Goal: Information Seeking & Learning: Learn about a topic

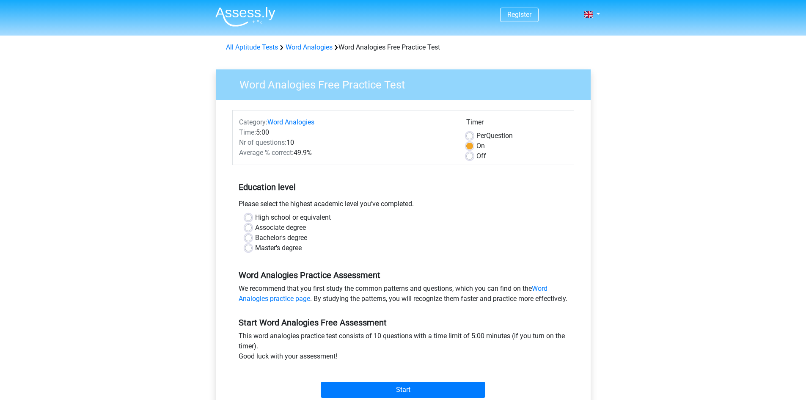
click at [279, 239] on label "Bachelor's degree" at bounding box center [281, 238] width 52 height 10
click at [252, 239] on input "Bachelor's degree" at bounding box center [248, 237] width 7 height 8
radio input "true"
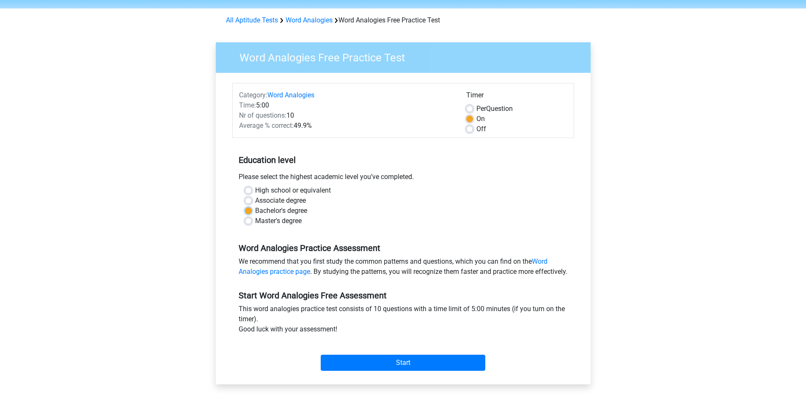
scroll to position [85, 0]
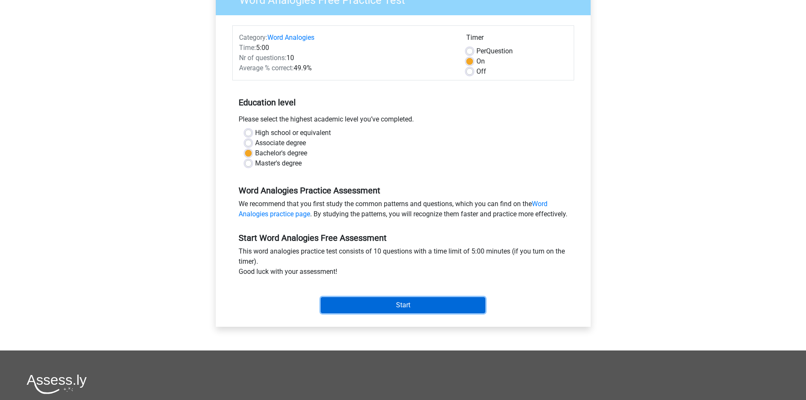
click at [419, 313] on input "Start" at bounding box center [403, 305] width 165 height 16
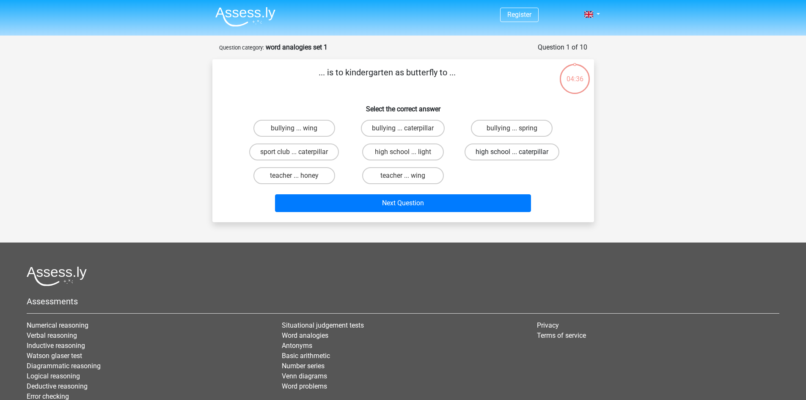
click at [509, 154] on label "high school ... caterpillar" at bounding box center [512, 152] width 95 height 17
click at [512, 154] on input "high school ... caterpillar" at bounding box center [515, 155] width 6 height 6
radio input "true"
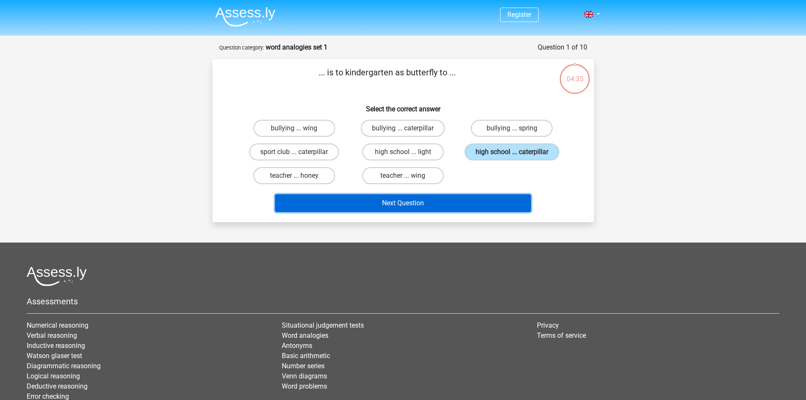
click at [436, 202] on button "Next Question" at bounding box center [403, 203] width 256 height 18
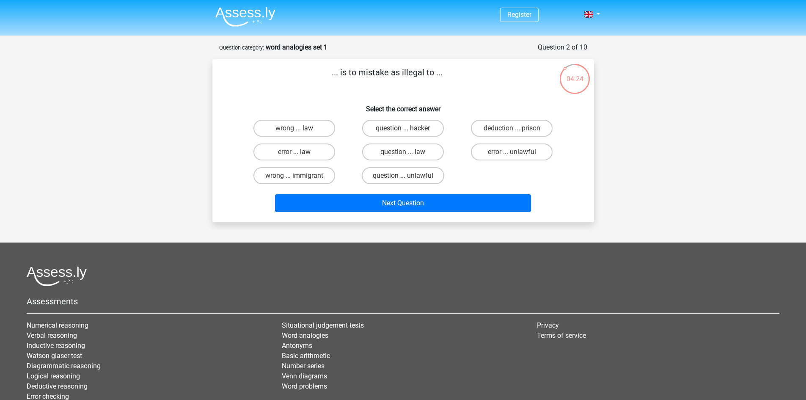
click at [513, 153] on input "error ... unlawful" at bounding box center [515, 155] width 6 height 6
radio input "true"
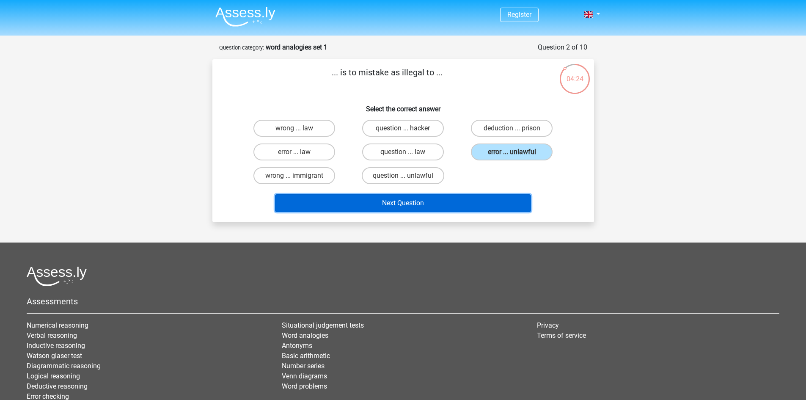
click at [438, 197] on button "Next Question" at bounding box center [403, 203] width 256 height 18
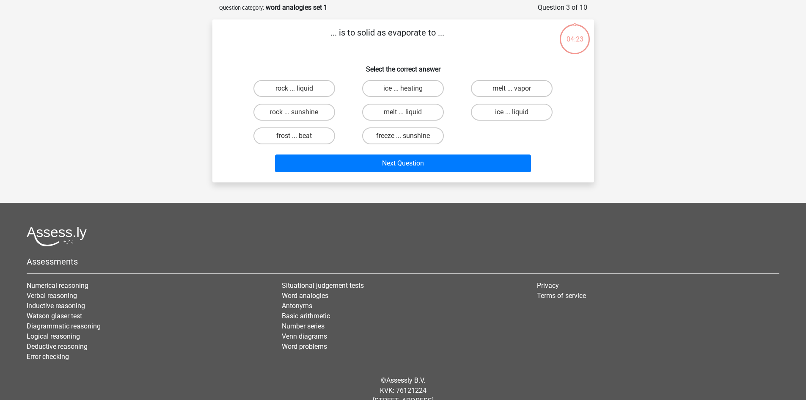
scroll to position [42, 0]
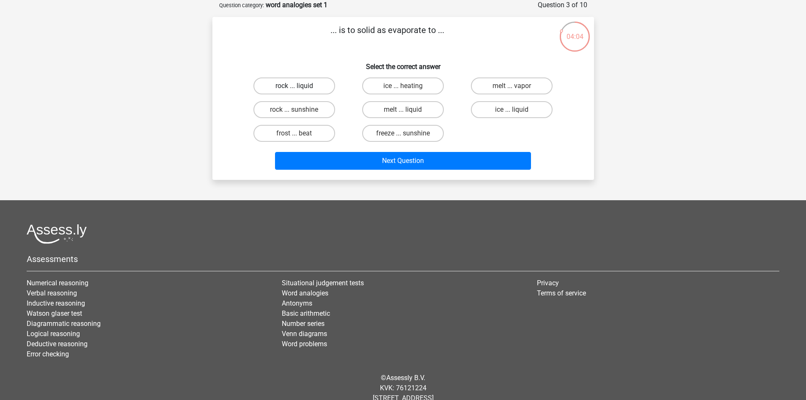
click at [318, 82] on label "rock ... liquid" at bounding box center [295, 85] width 82 height 17
click at [300, 86] on input "rock ... liquid" at bounding box center [297, 89] width 6 height 6
radio input "true"
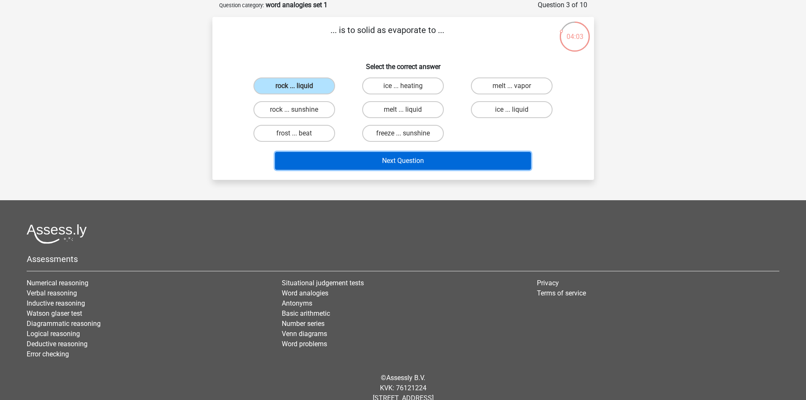
click at [404, 160] on button "Next Question" at bounding box center [403, 161] width 256 height 18
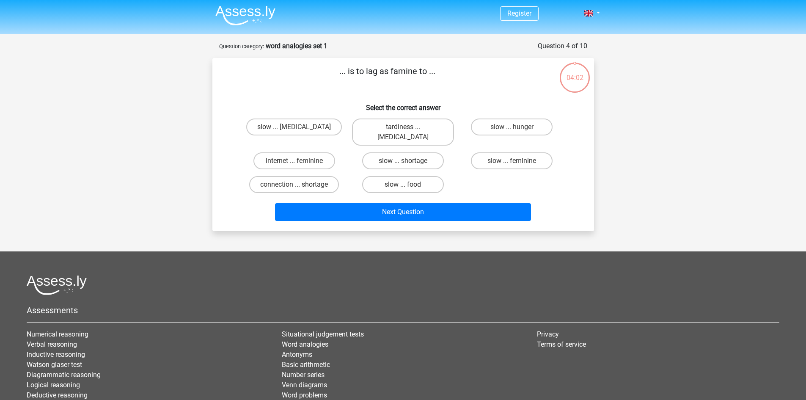
scroll to position [0, 0]
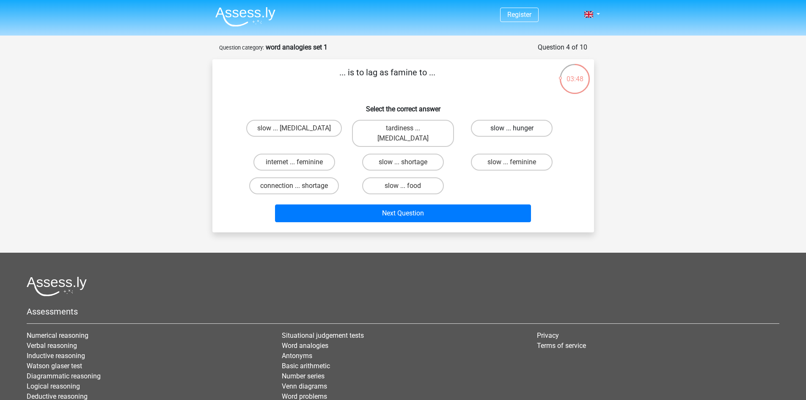
click at [524, 127] on label "slow ... hunger" at bounding box center [512, 128] width 82 height 17
click at [518, 128] on input "slow ... hunger" at bounding box center [515, 131] width 6 height 6
radio input "true"
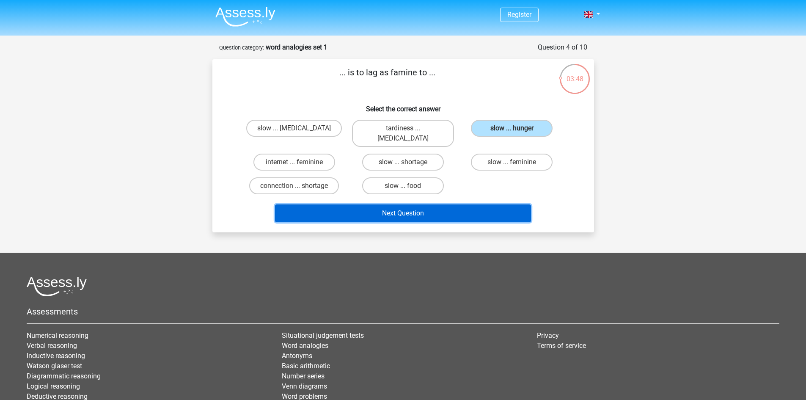
click at [436, 204] on button "Next Question" at bounding box center [403, 213] width 256 height 18
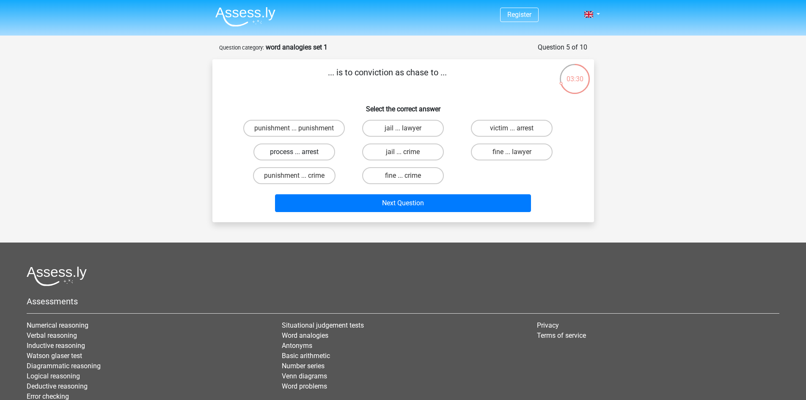
click at [310, 154] on label "process ... arrest" at bounding box center [295, 152] width 82 height 17
click at [300, 154] on input "process ... arrest" at bounding box center [297, 155] width 6 height 6
radio input "true"
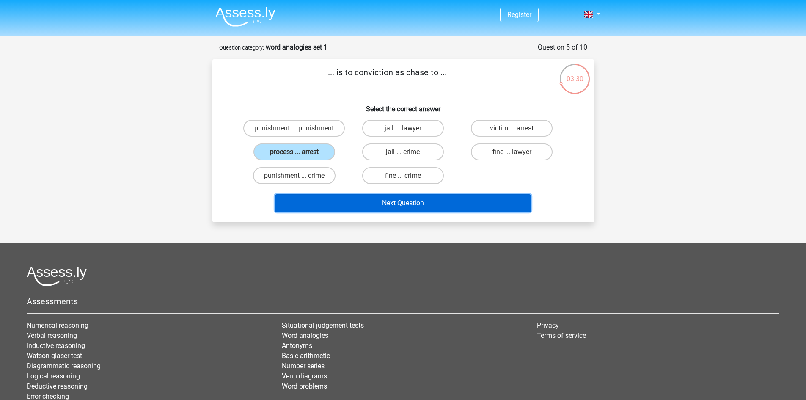
click at [378, 204] on button "Next Question" at bounding box center [403, 203] width 256 height 18
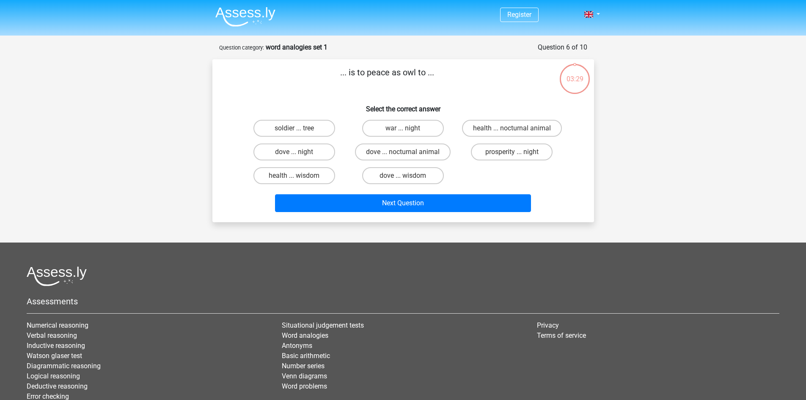
scroll to position [42, 0]
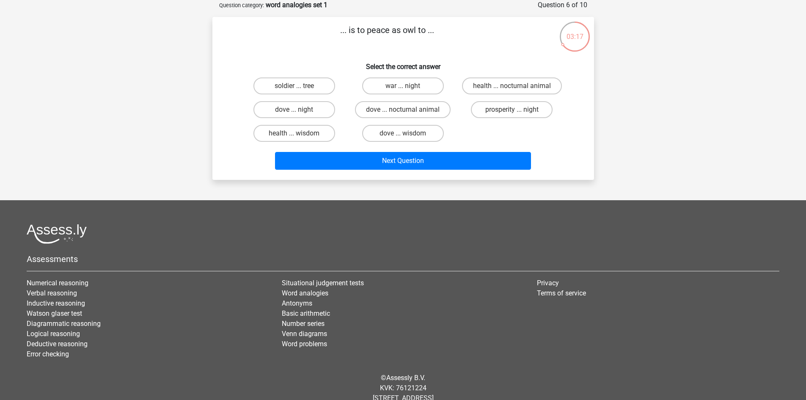
click at [404, 88] on input "war ... night" at bounding box center [406, 89] width 6 height 6
radio input "true"
click at [371, 111] on label "dove ... nocturnal animal" at bounding box center [403, 109] width 96 height 17
click at [403, 111] on input "dove ... nocturnal animal" at bounding box center [406, 113] width 6 height 6
radio input "true"
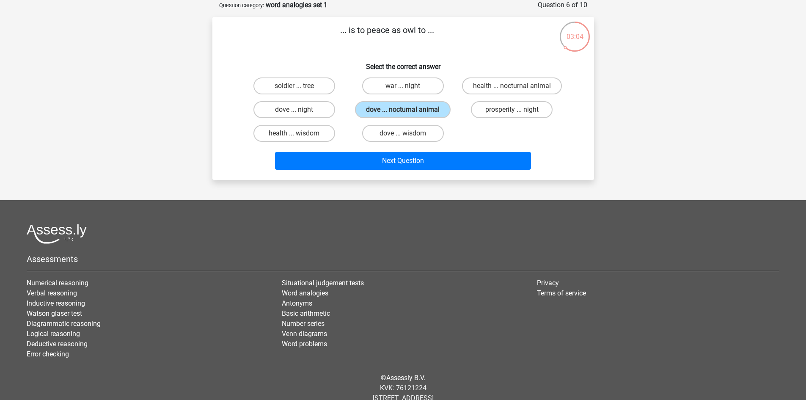
click at [409, 134] on input "dove ... wisdom" at bounding box center [406, 136] width 6 height 6
radio input "true"
drag, startPoint x: 315, startPoint y: 114, endPoint x: 342, endPoint y: 136, distance: 35.5
click at [315, 115] on label "dove ... night" at bounding box center [295, 109] width 82 height 17
click at [300, 115] on input "dove ... night" at bounding box center [297, 113] width 6 height 6
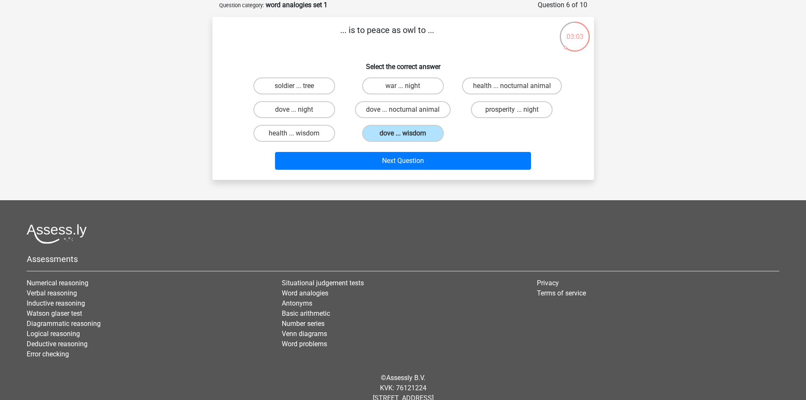
radio input "true"
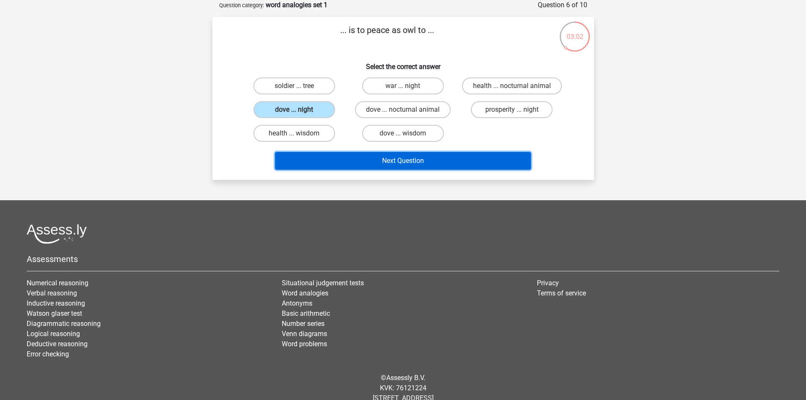
click at [368, 160] on button "Next Question" at bounding box center [403, 161] width 256 height 18
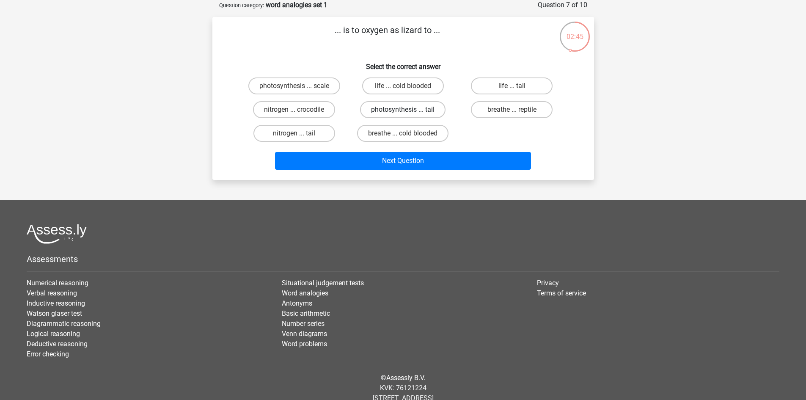
click at [433, 111] on label "photosynthesis ... tail" at bounding box center [403, 109] width 86 height 17
click at [409, 111] on input "photosynthesis ... tail" at bounding box center [406, 113] width 6 height 6
radio input "true"
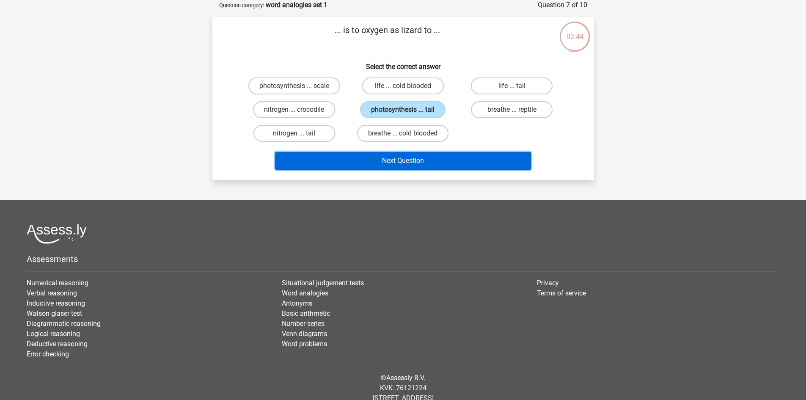
click at [426, 170] on button "Next Question" at bounding box center [403, 161] width 256 height 18
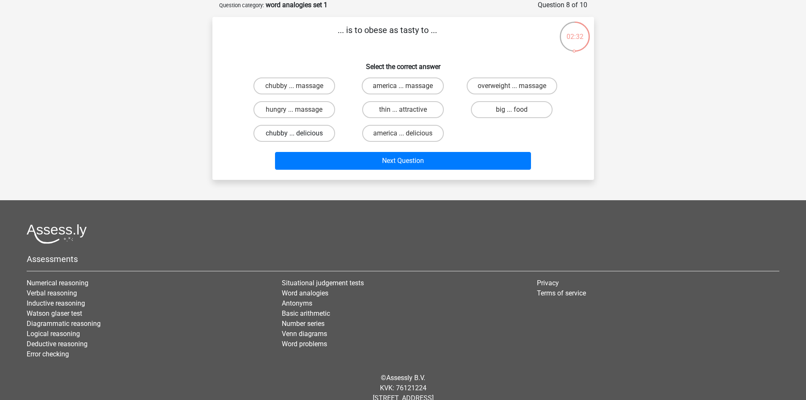
click at [312, 132] on label "chubby ... delicious" at bounding box center [295, 133] width 82 height 17
click at [300, 133] on input "chubby ... delicious" at bounding box center [297, 136] width 6 height 6
radio input "true"
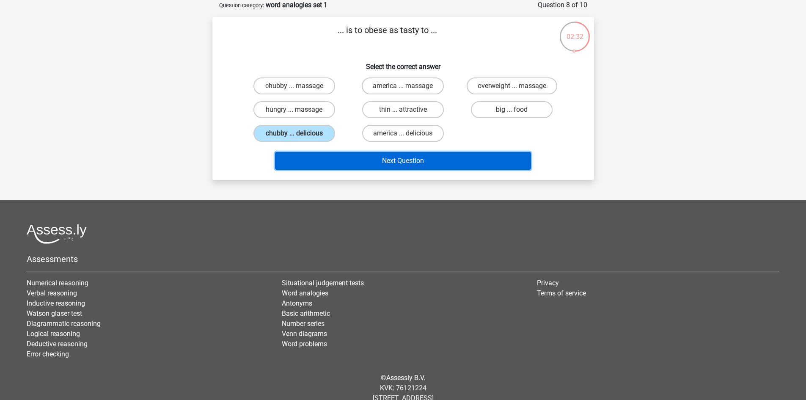
click at [365, 159] on button "Next Question" at bounding box center [403, 161] width 256 height 18
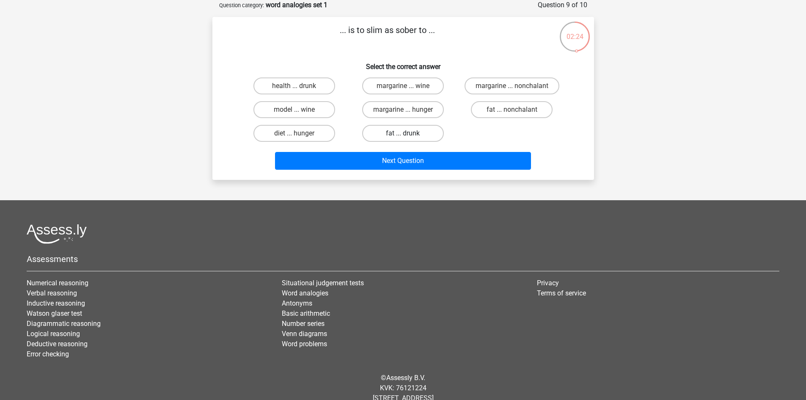
click at [424, 133] on label "fat ... drunk" at bounding box center [403, 133] width 82 height 17
click at [409, 133] on input "fat ... drunk" at bounding box center [406, 136] width 6 height 6
radio input "true"
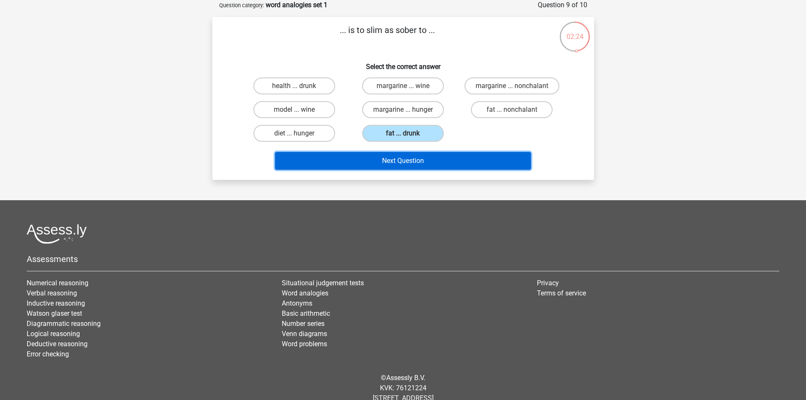
click at [427, 166] on button "Next Question" at bounding box center [403, 161] width 256 height 18
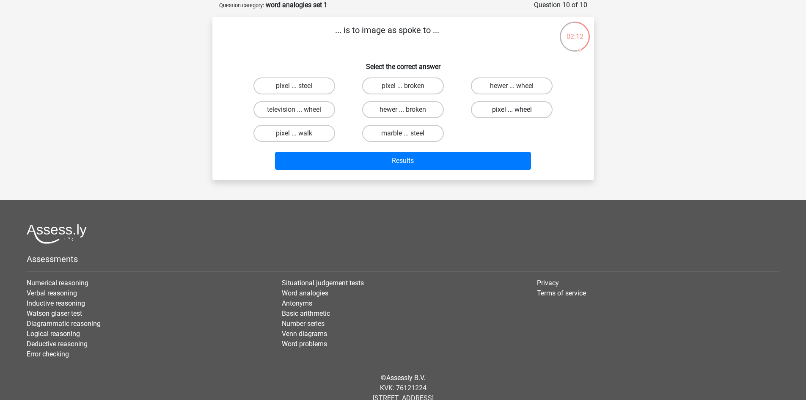
click at [505, 110] on label "pixel ... wheel" at bounding box center [512, 109] width 82 height 17
click at [512, 110] on input "pixel ... wheel" at bounding box center [515, 113] width 6 height 6
radio input "true"
click at [470, 148] on div "Results" at bounding box center [403, 159] width 355 height 28
click at [470, 151] on div "Results" at bounding box center [403, 159] width 355 height 28
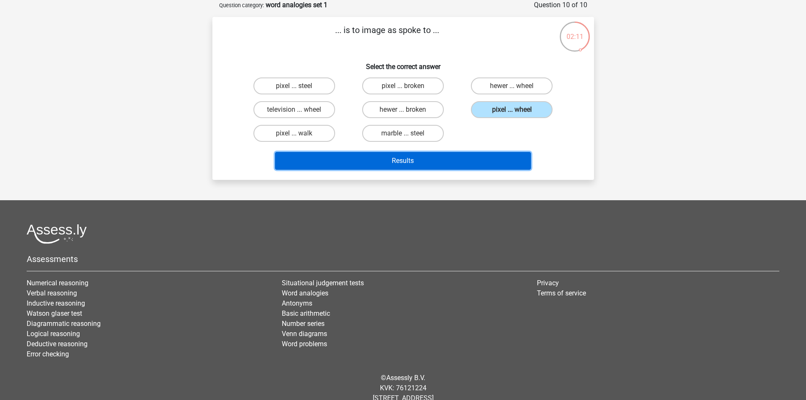
click at [469, 159] on button "Results" at bounding box center [403, 161] width 256 height 18
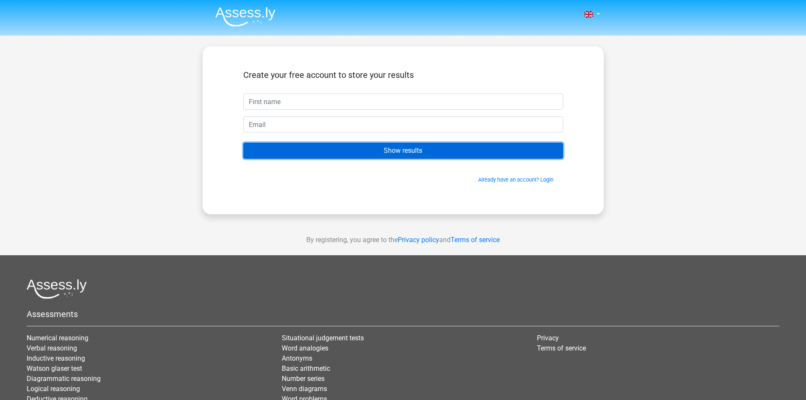
click at [384, 150] on input "Show results" at bounding box center [403, 151] width 320 height 16
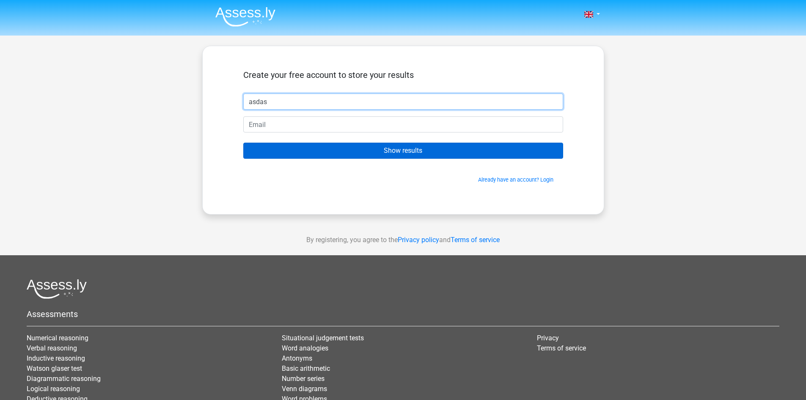
type input "asdas"
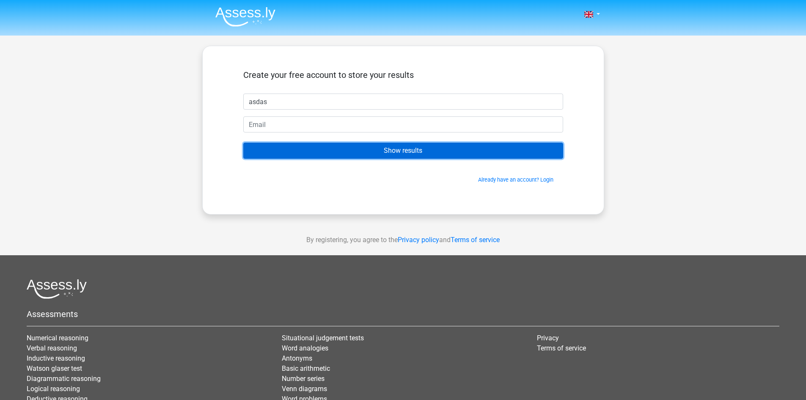
click at [346, 149] on input "Show results" at bounding box center [403, 151] width 320 height 16
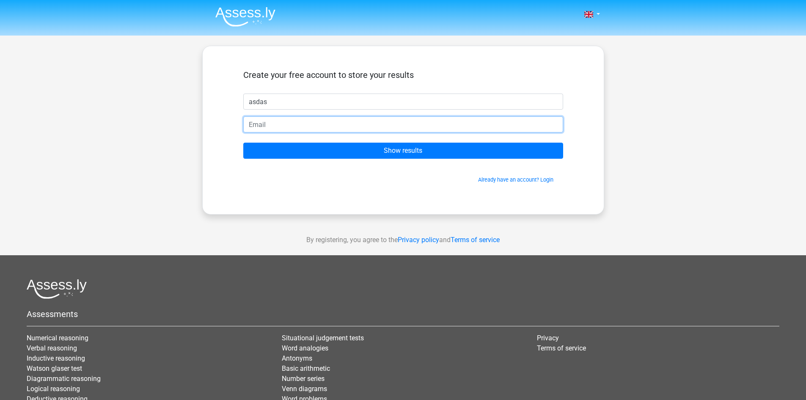
click at [329, 126] on input "email" at bounding box center [403, 124] width 320 height 16
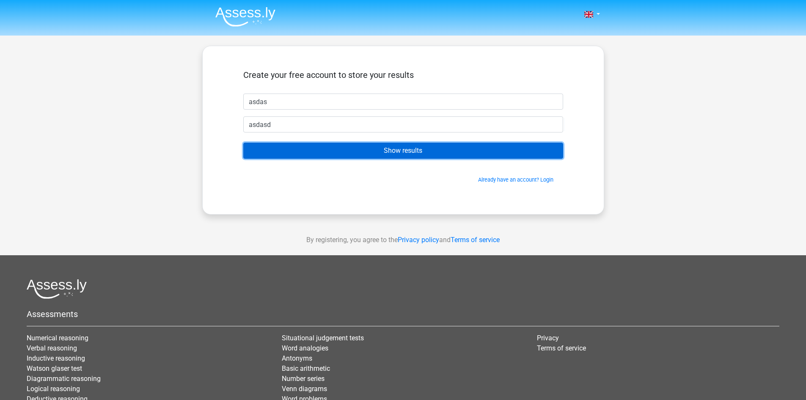
click at [353, 151] on input "Show results" at bounding box center [403, 151] width 320 height 16
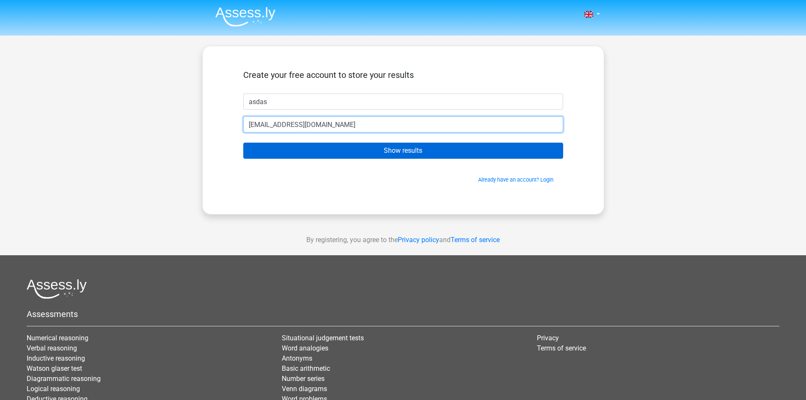
type input "asdasd@gmail.com"
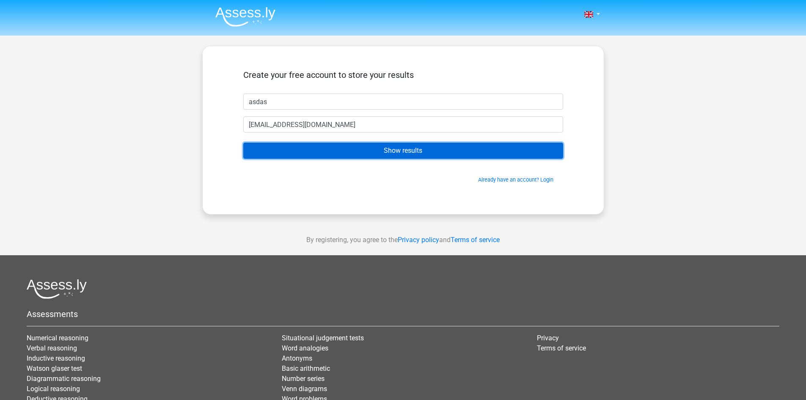
click at [359, 147] on input "Show results" at bounding box center [403, 151] width 320 height 16
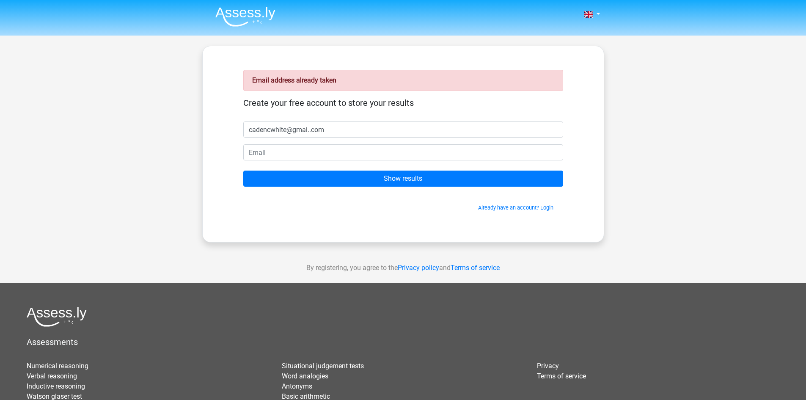
type input "cadencwhite@gmai..com"
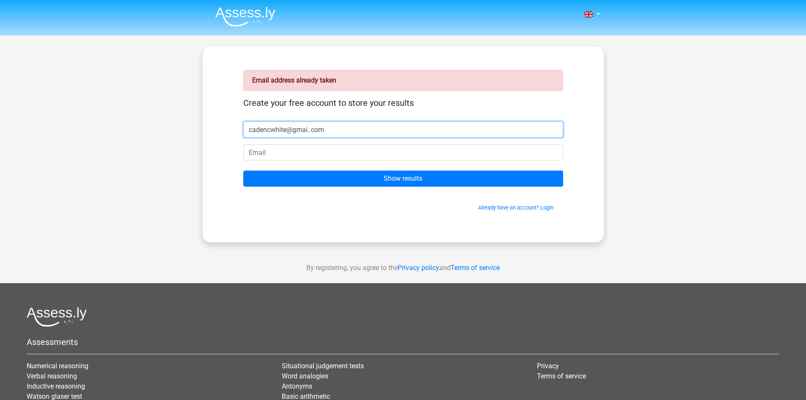
drag, startPoint x: 330, startPoint y: 130, endPoint x: 216, endPoint y: 129, distance: 113.9
click at [216, 129] on div "Email address already taken Create your free account to store your results cade…" at bounding box center [403, 144] width 402 height 197
type input "jaciv"
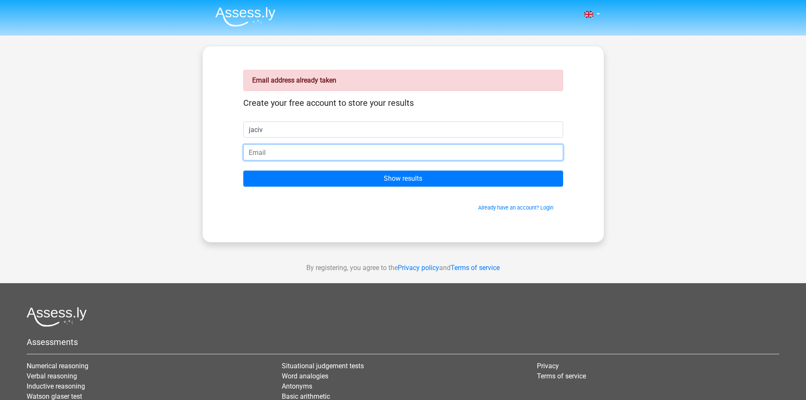
type input "C"
type input "[EMAIL_ADDRESS][DOMAIN_NAME]"
click at [243, 171] on input "Show results" at bounding box center [403, 179] width 320 height 16
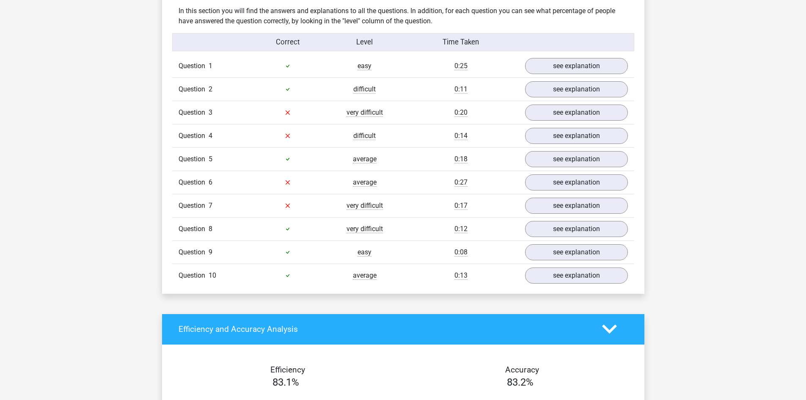
scroll to position [677, 0]
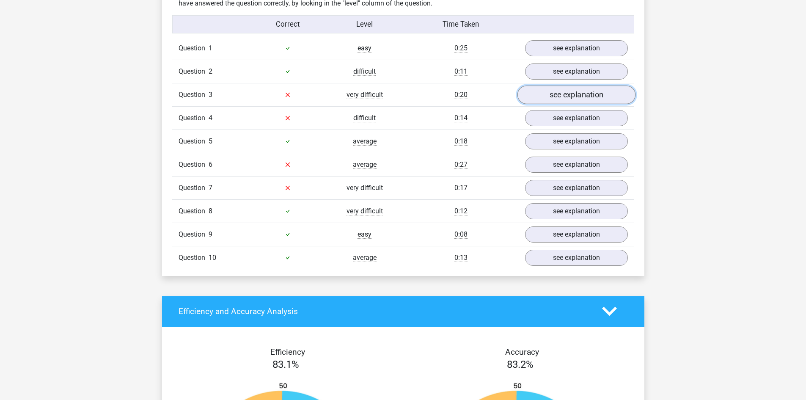
click at [578, 97] on link "see explanation" at bounding box center [576, 95] width 118 height 19
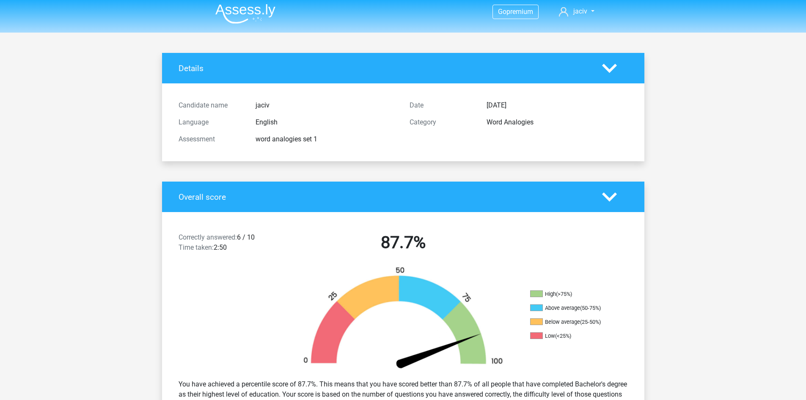
scroll to position [0, 0]
